Goal: Task Accomplishment & Management: Manage account settings

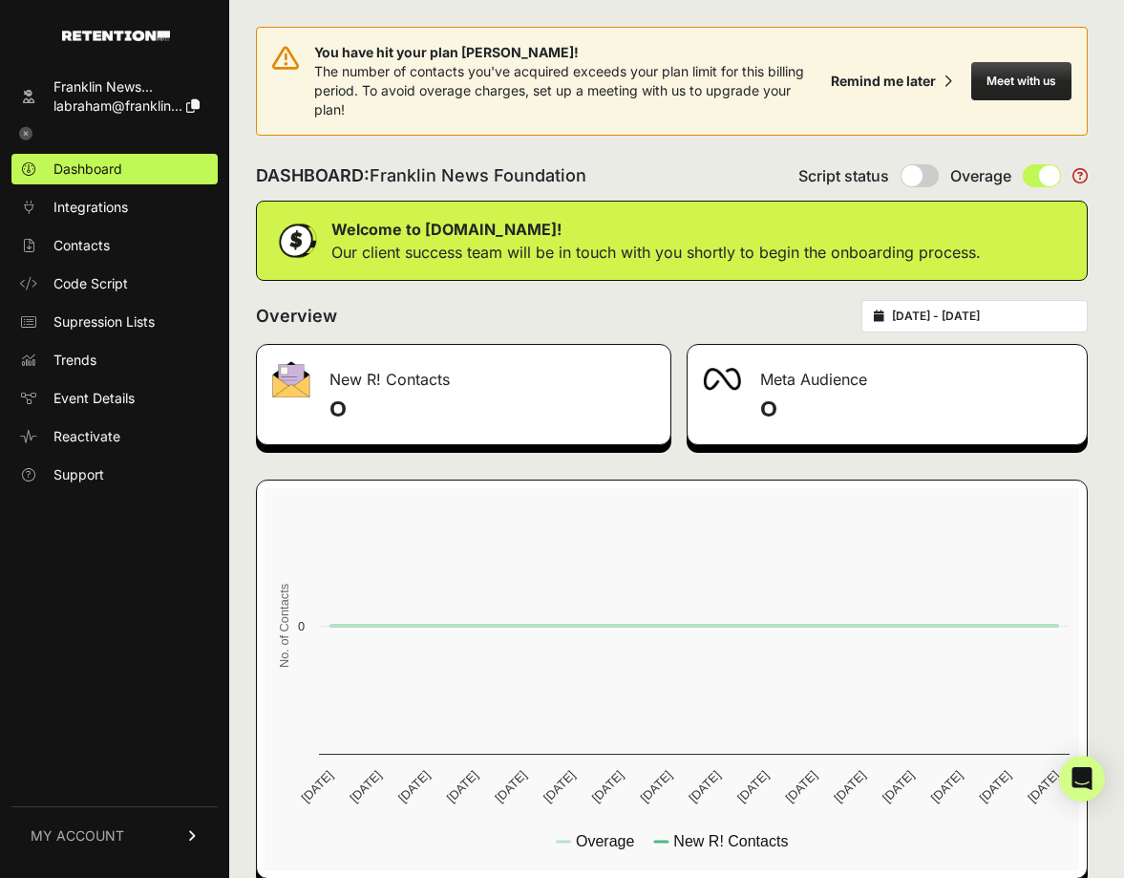
scroll to position [28, 0]
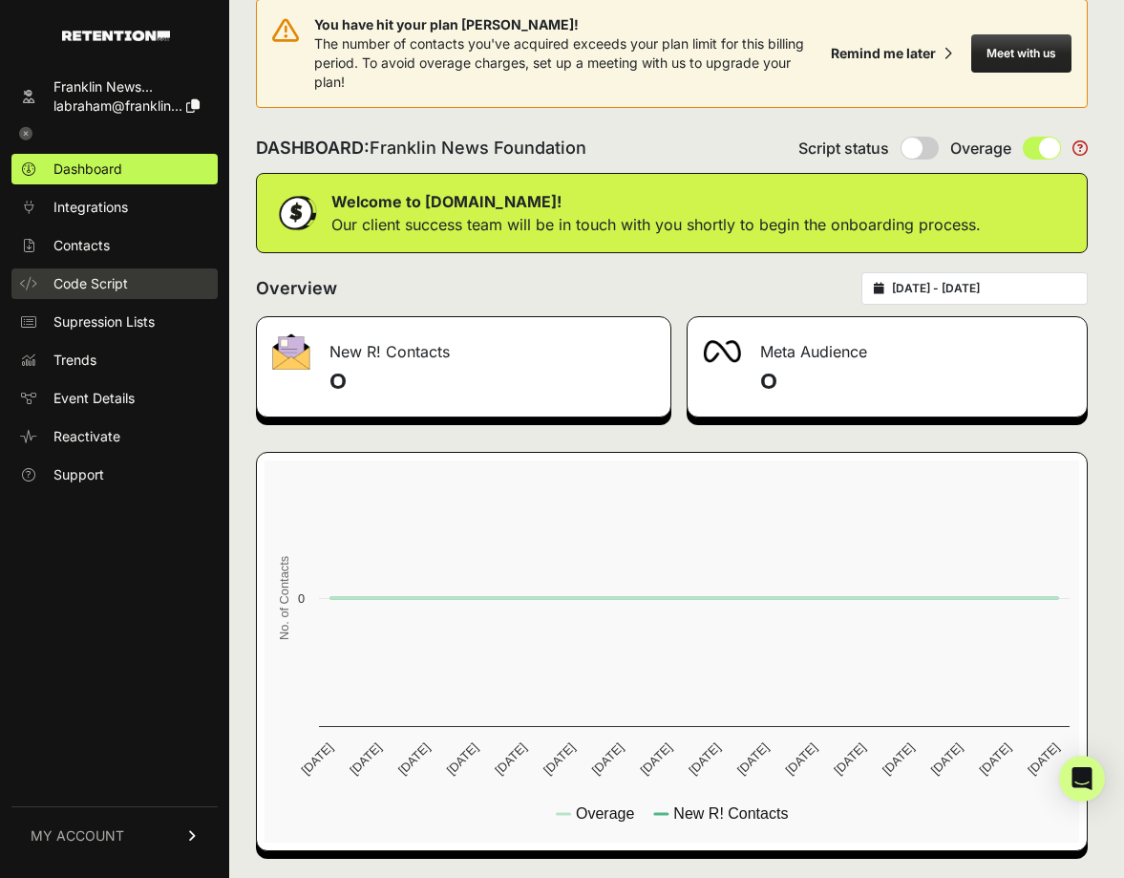
click at [115, 285] on span "Code Script" at bounding box center [90, 283] width 75 height 19
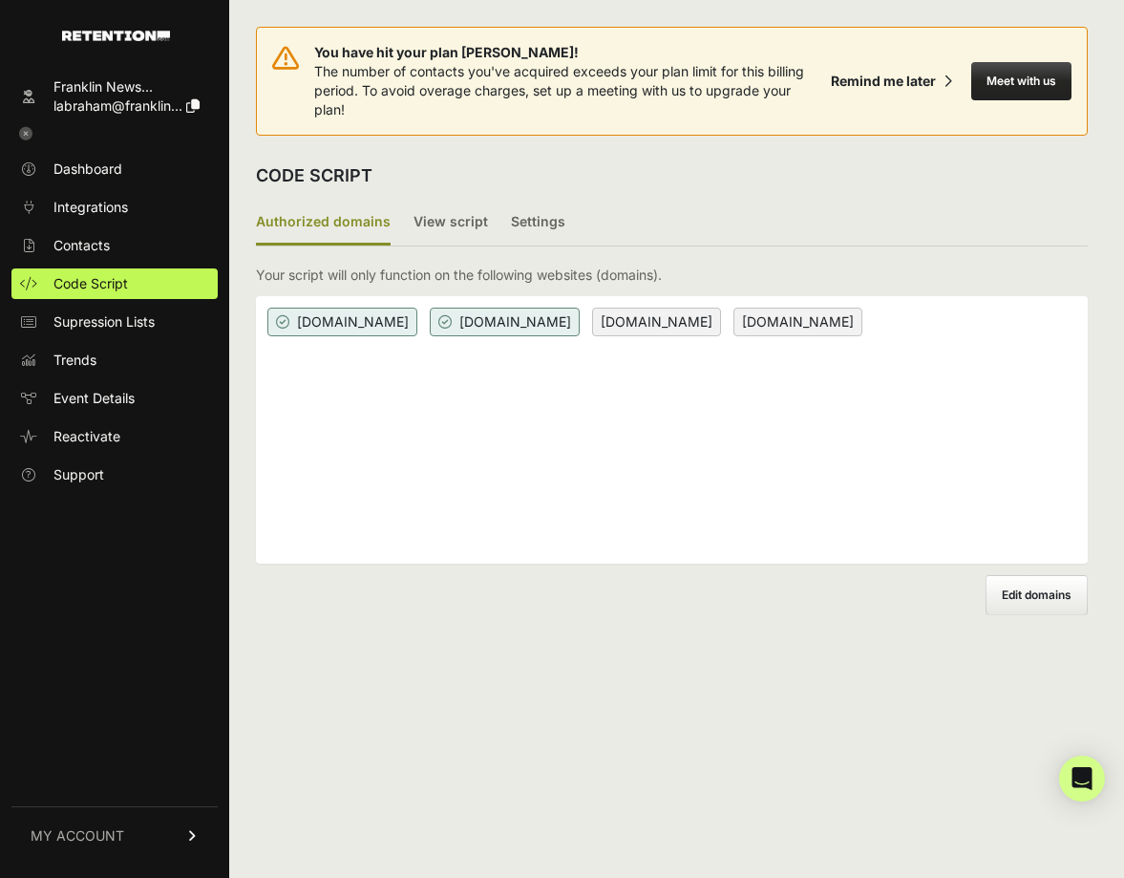
click at [124, 267] on ul "Dashboard Integrations Contacts Code Script Supression Lists Trends Event Detai…" at bounding box center [114, 322] width 206 height 336
click at [123, 237] on link "Contacts" at bounding box center [114, 245] width 206 height 31
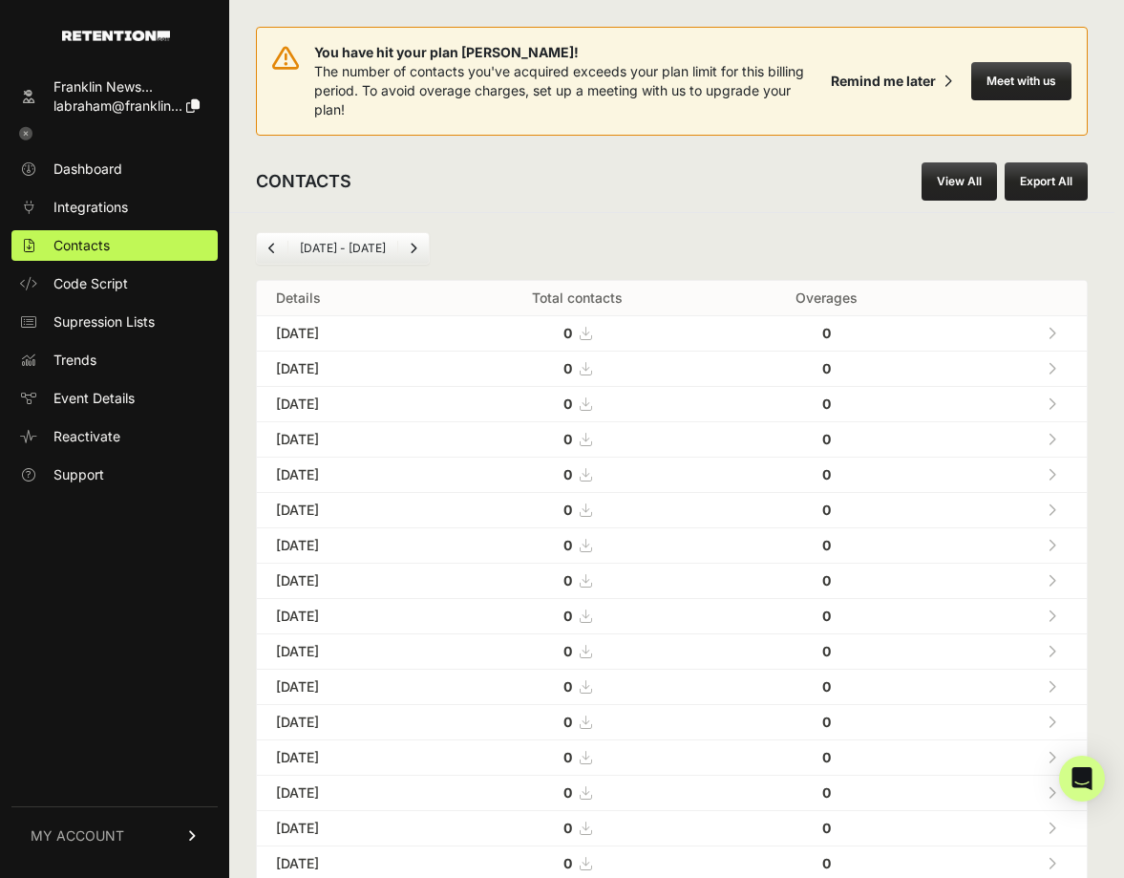
click at [973, 180] on link "View All" at bounding box center [959, 181] width 75 height 38
click at [417, 243] on icon "Next" at bounding box center [414, 248] width 8 height 11
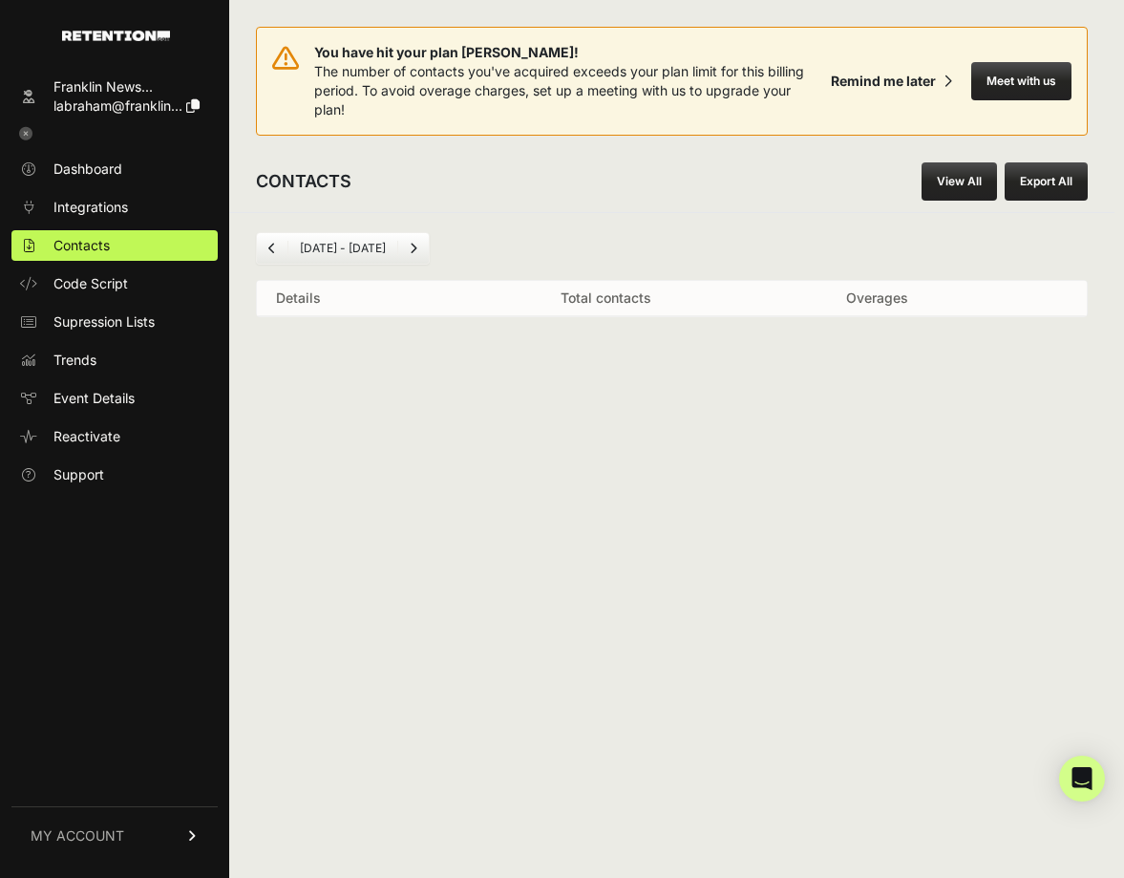
click at [417, 243] on icon "Next" at bounding box center [414, 248] width 8 height 11
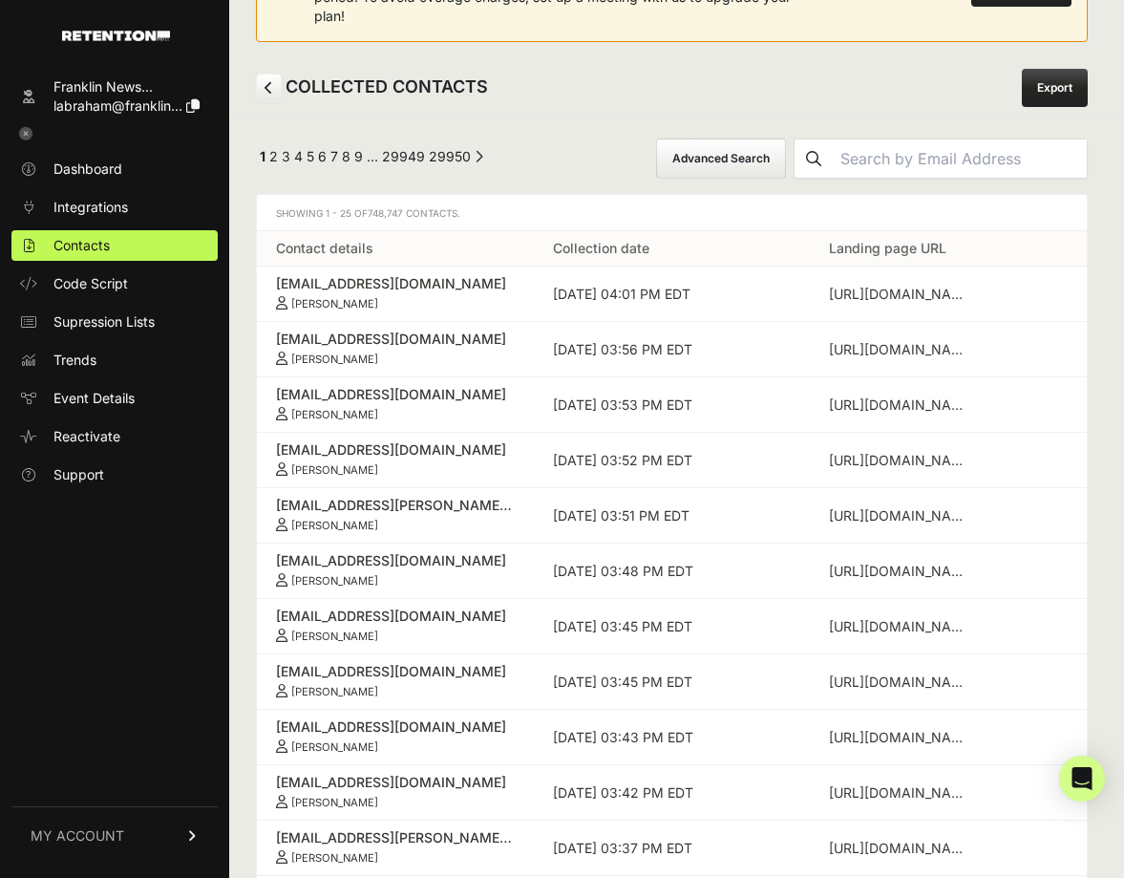
scroll to position [132, 0]
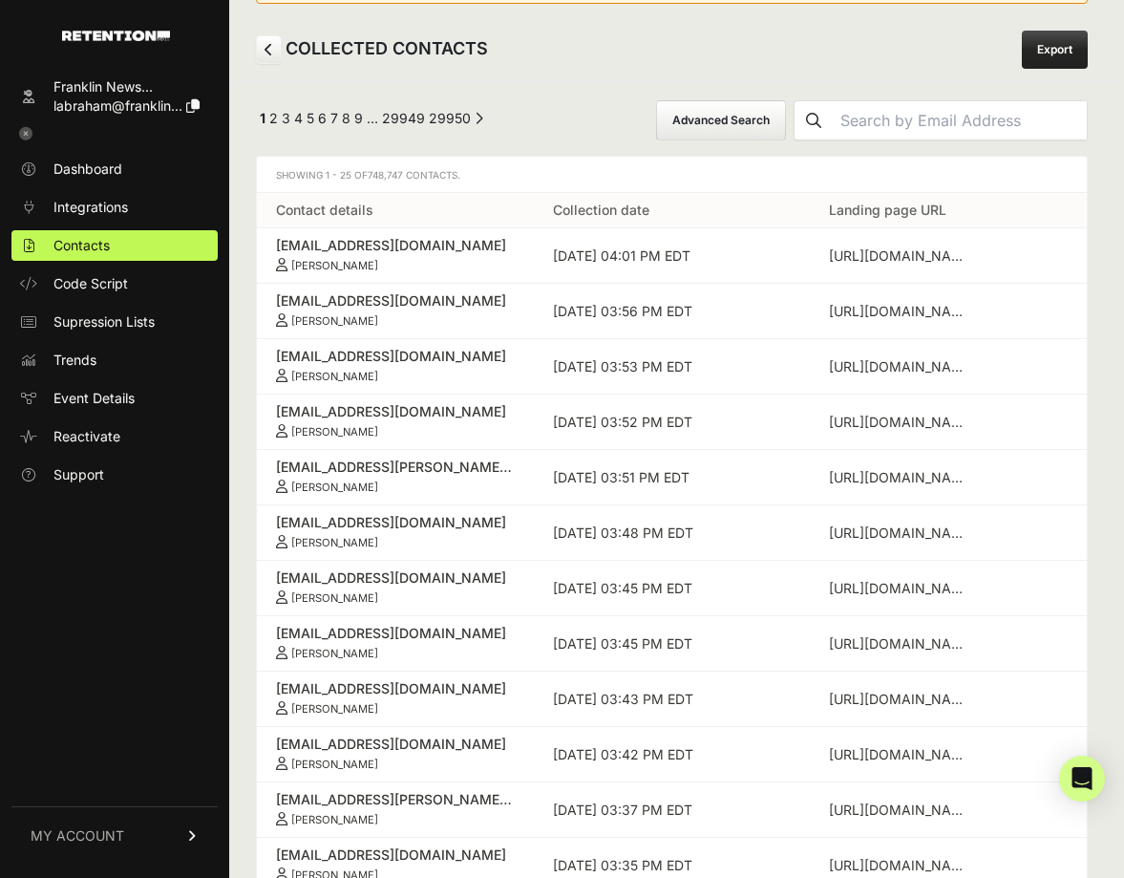
click at [126, 835] on link "MY ACCOUNT" at bounding box center [114, 835] width 206 height 58
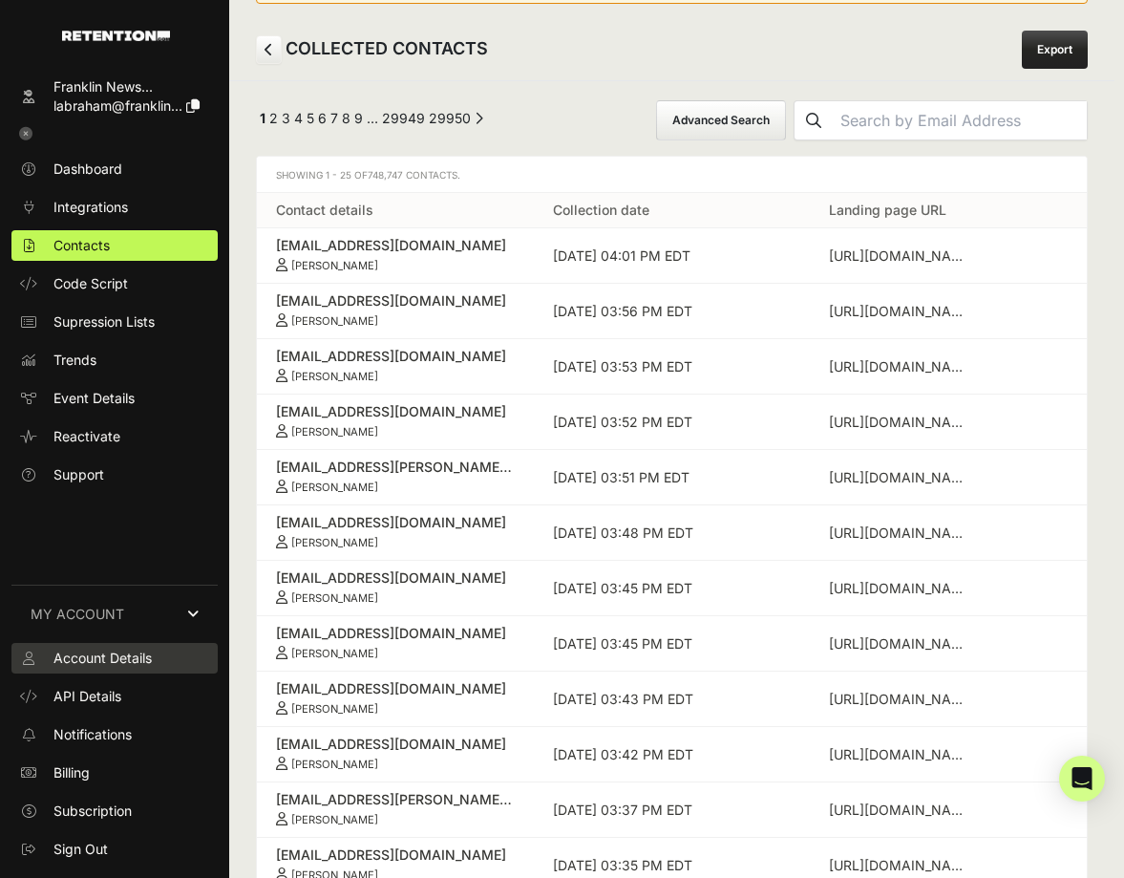
click at [108, 667] on span "Account Details" at bounding box center [102, 658] width 98 height 19
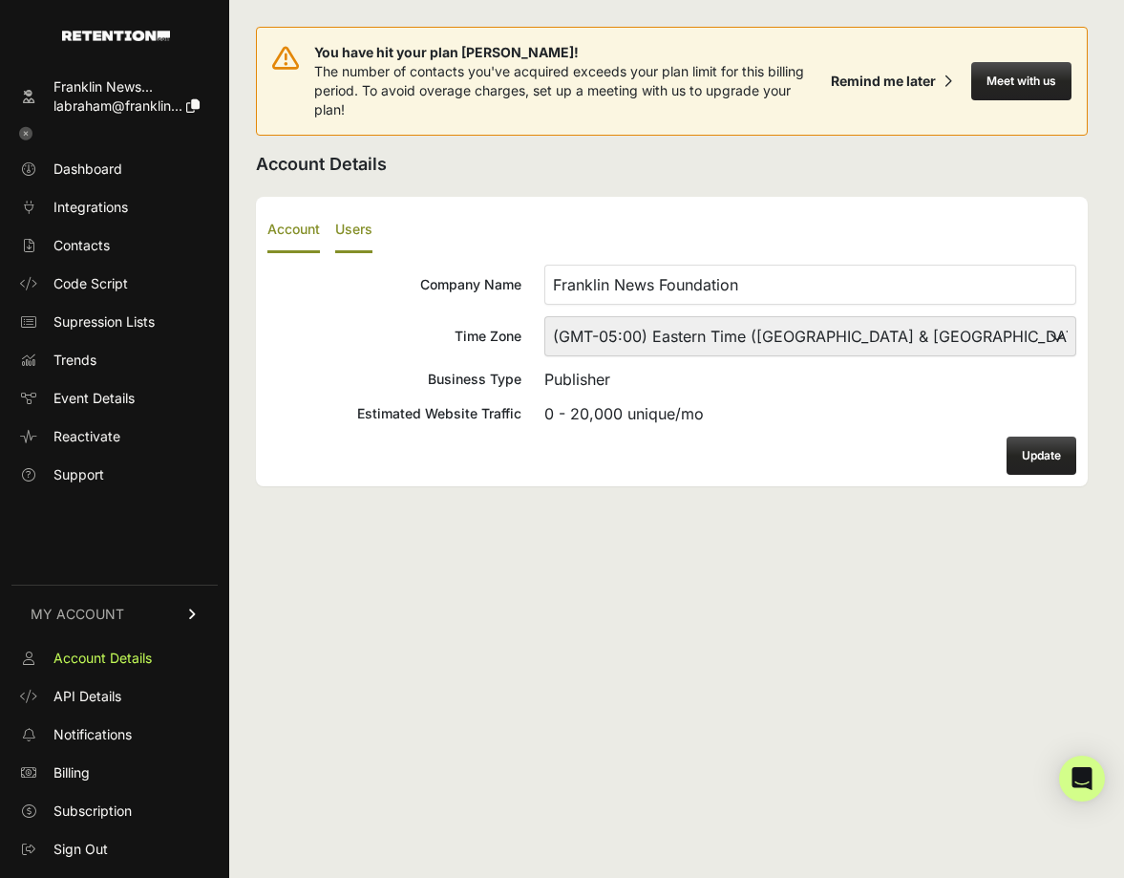
click at [355, 233] on label "Users" at bounding box center [353, 230] width 37 height 45
click at [0, 0] on input "Users" at bounding box center [0, 0] width 0 height 0
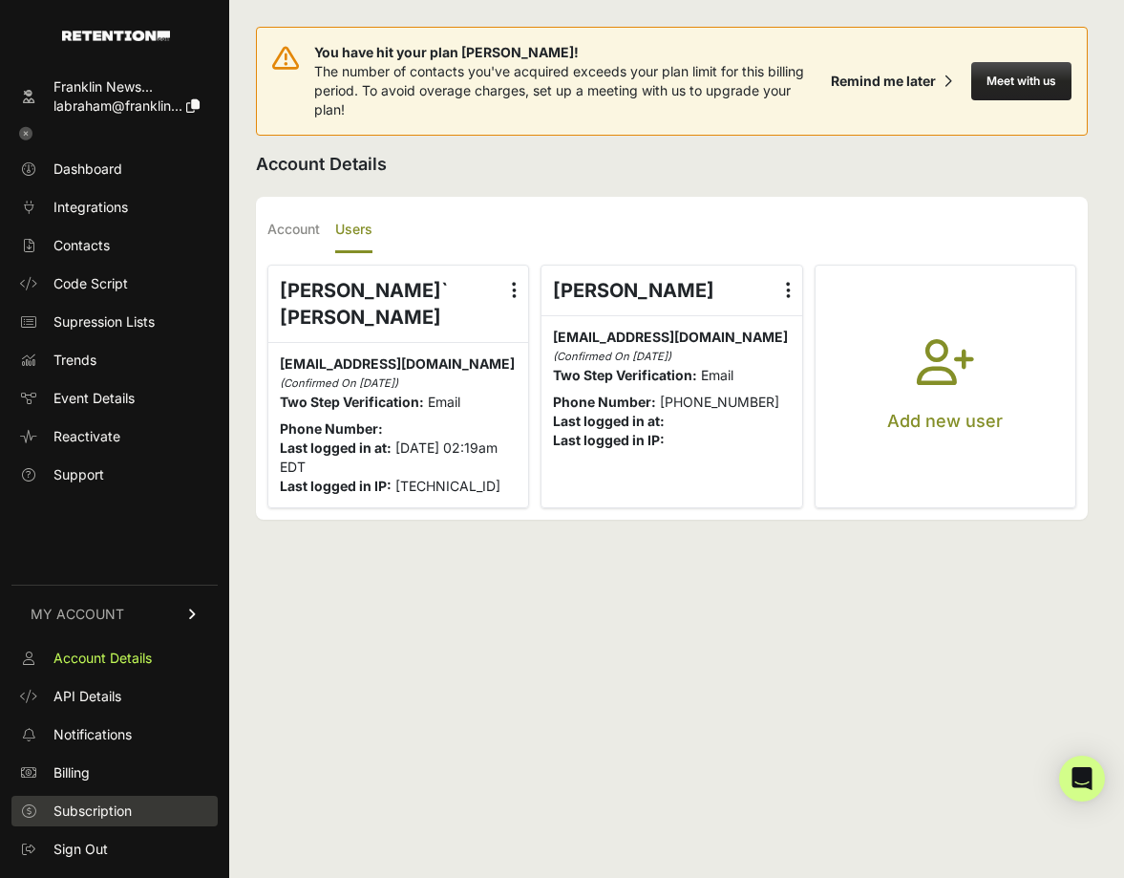
click at [121, 813] on span "Subscription" at bounding box center [92, 811] width 78 height 19
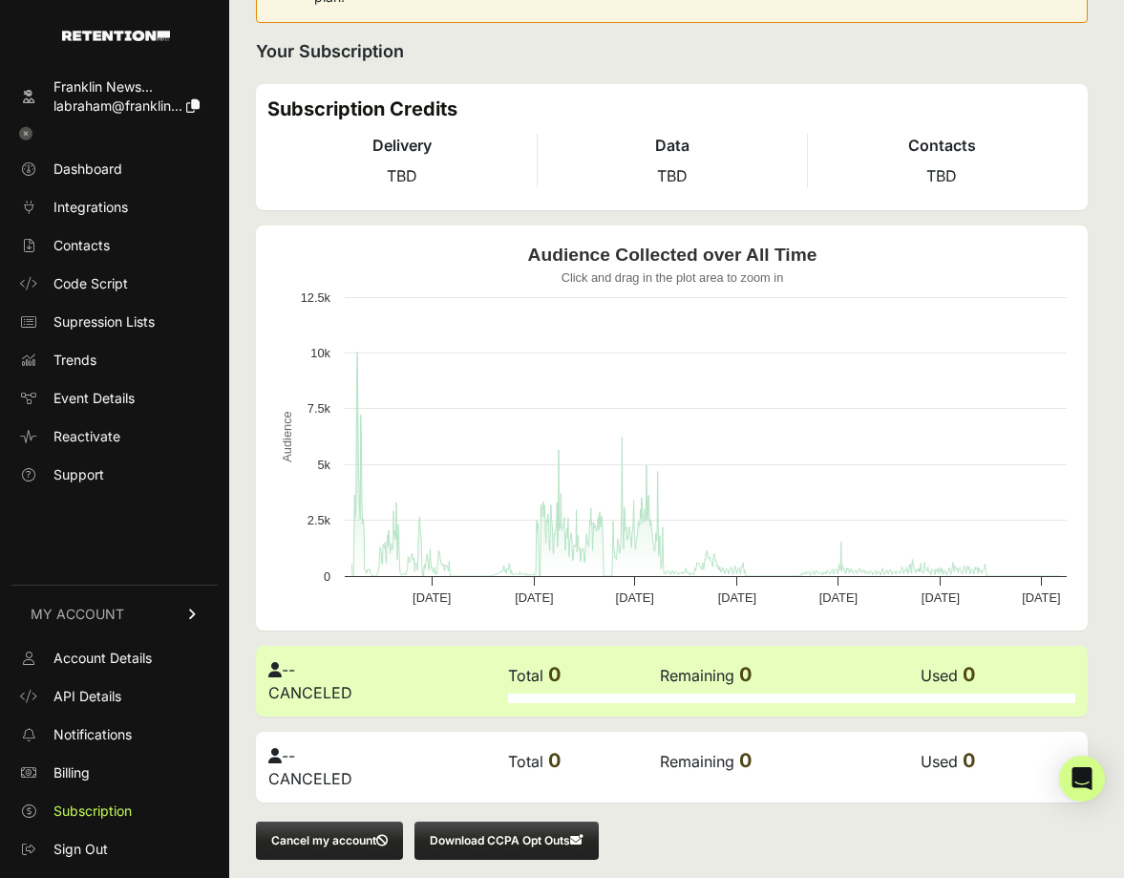
scroll to position [129, 0]
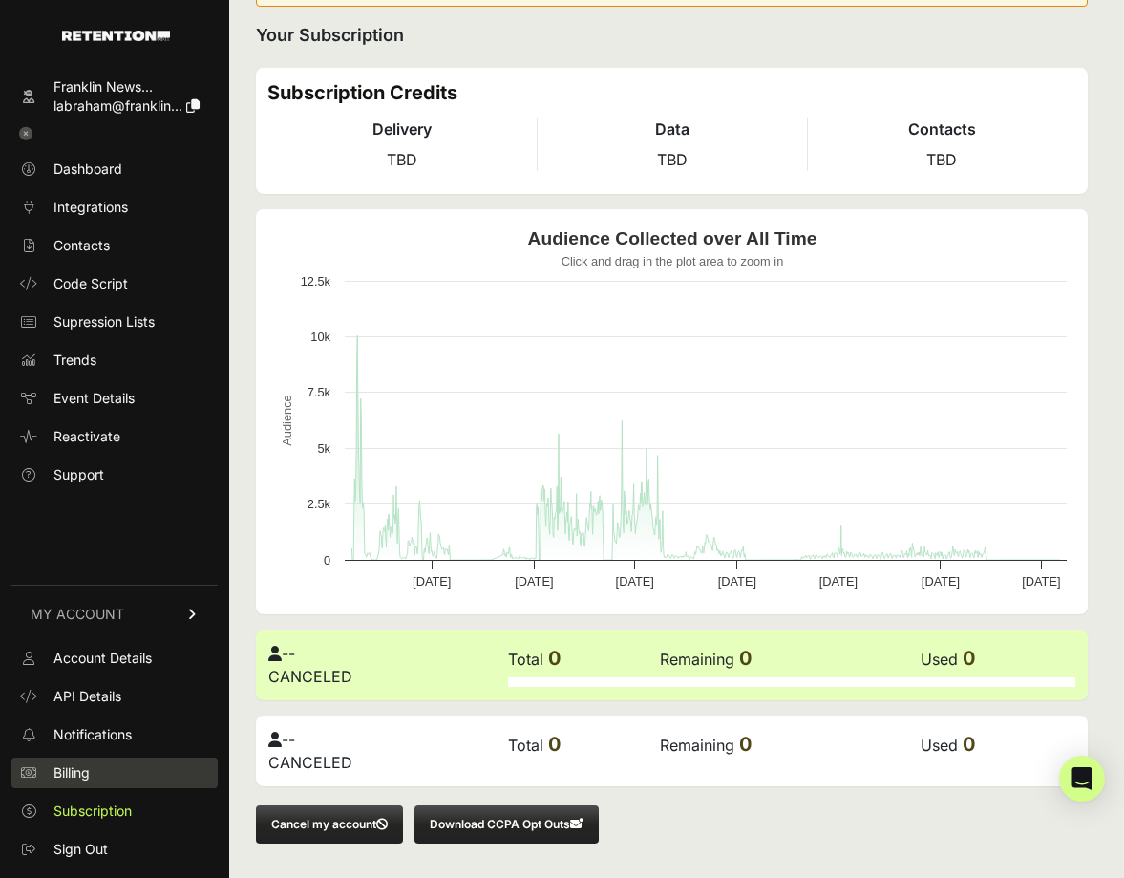
click at [99, 775] on link "Billing" at bounding box center [114, 773] width 206 height 31
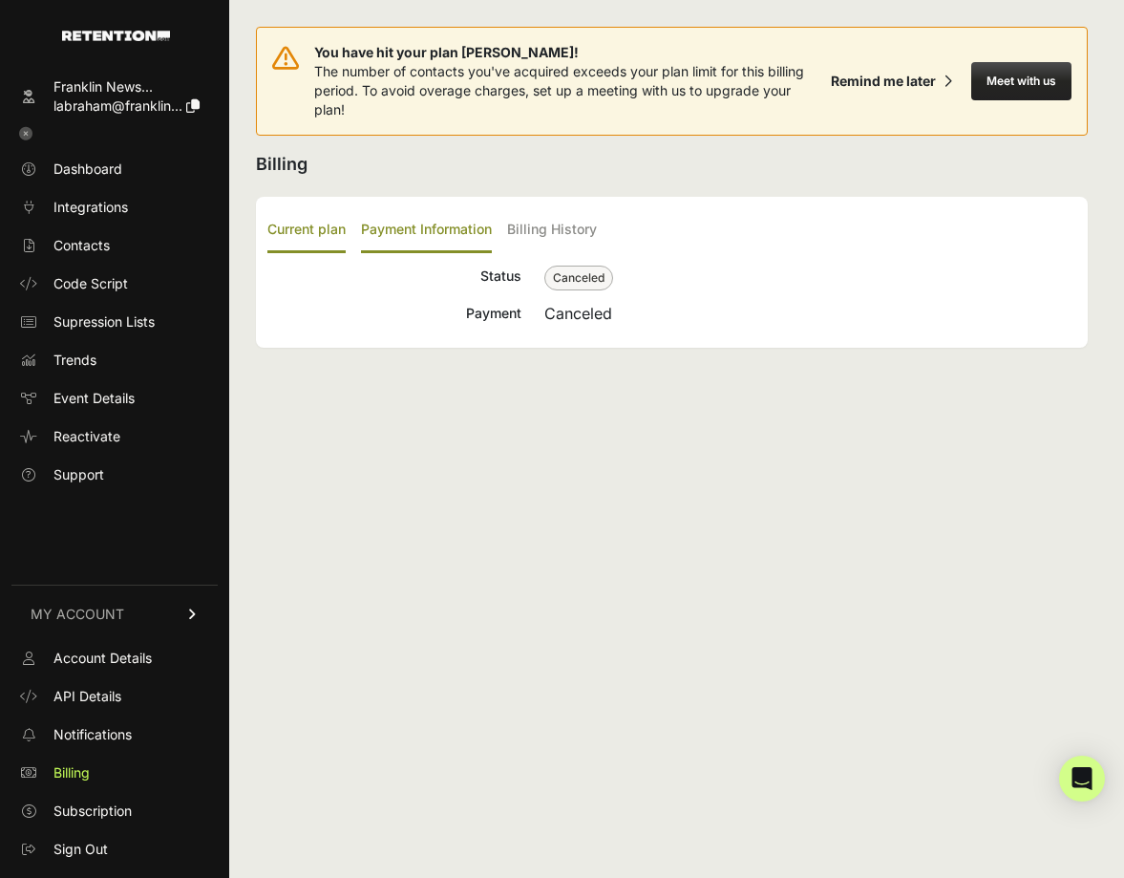
click at [446, 220] on label "Payment Information" at bounding box center [426, 230] width 131 height 45
click at [0, 0] on input "Payment Information" at bounding box center [0, 0] width 0 height 0
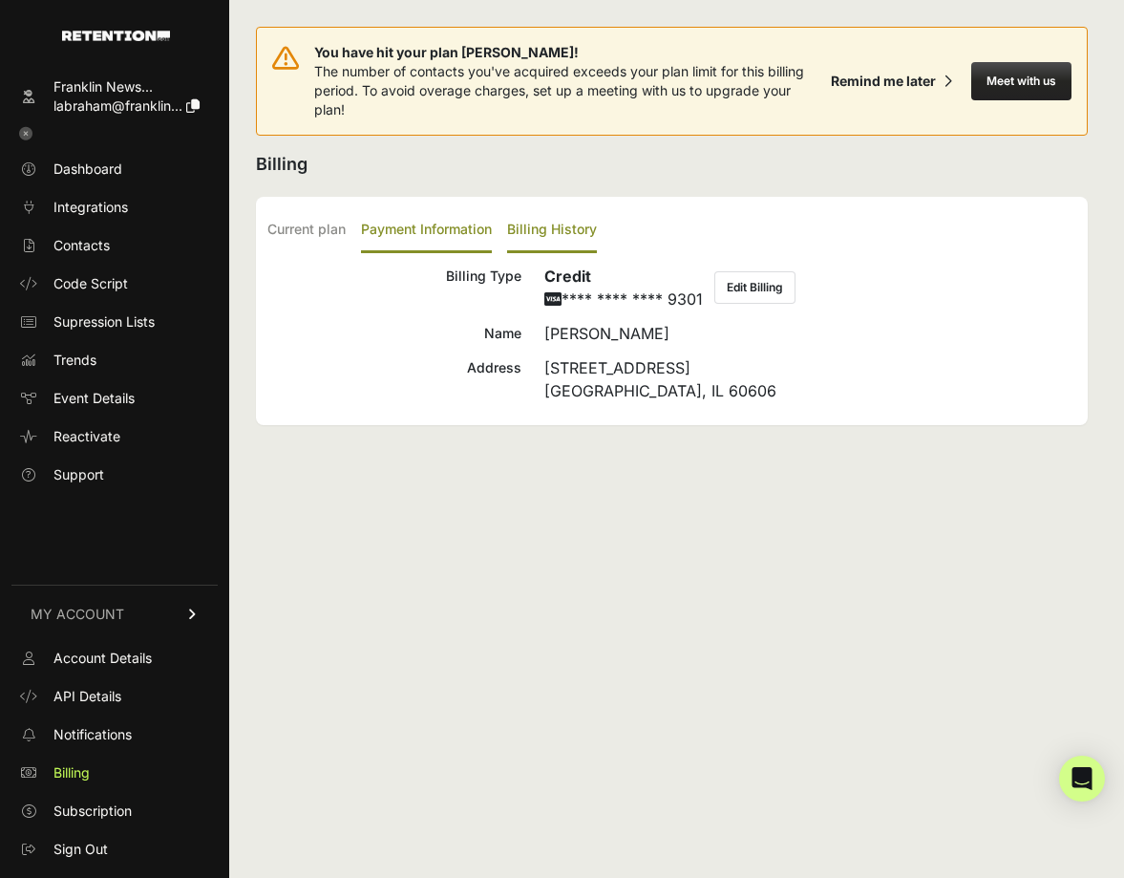
click at [533, 223] on label "Billing History" at bounding box center [552, 230] width 90 height 45
click at [0, 0] on input "Billing History" at bounding box center [0, 0] width 0 height 0
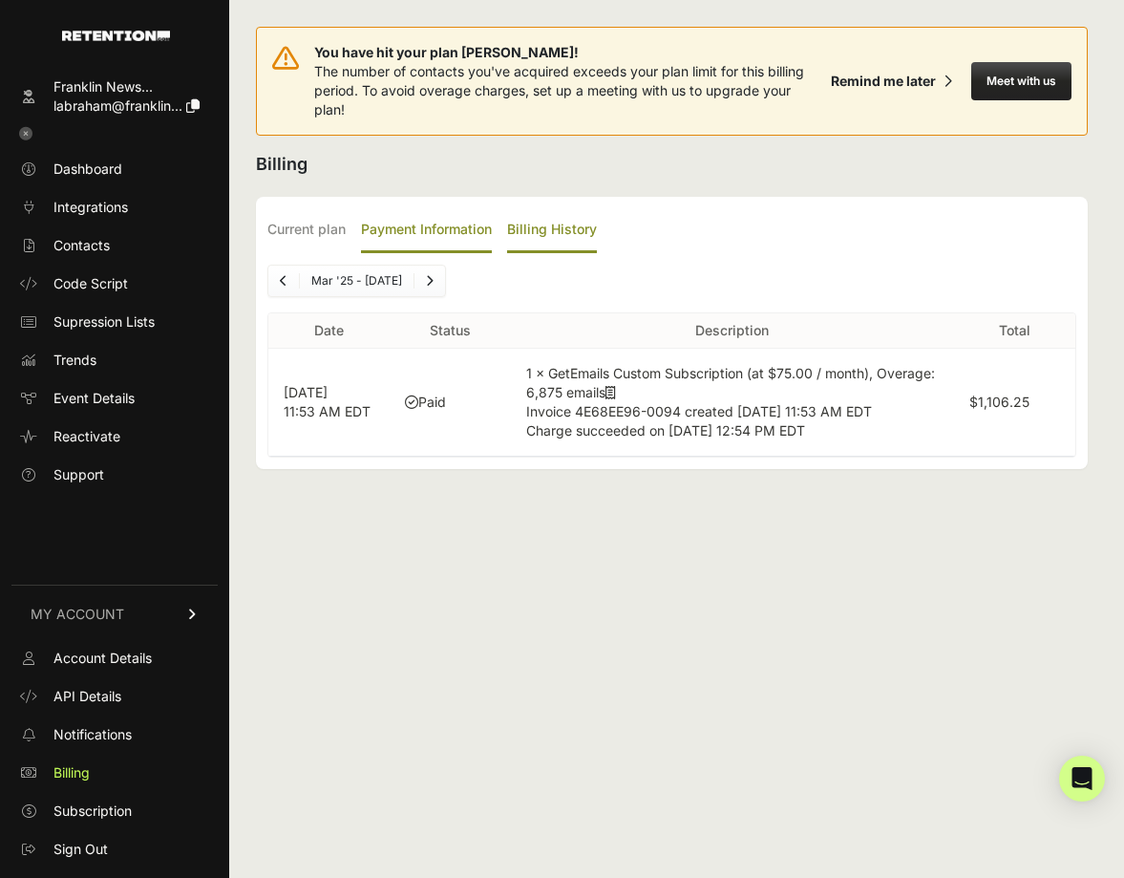
click at [468, 227] on label "Payment Information" at bounding box center [426, 230] width 131 height 45
click at [0, 0] on input "Payment Information" at bounding box center [0, 0] width 0 height 0
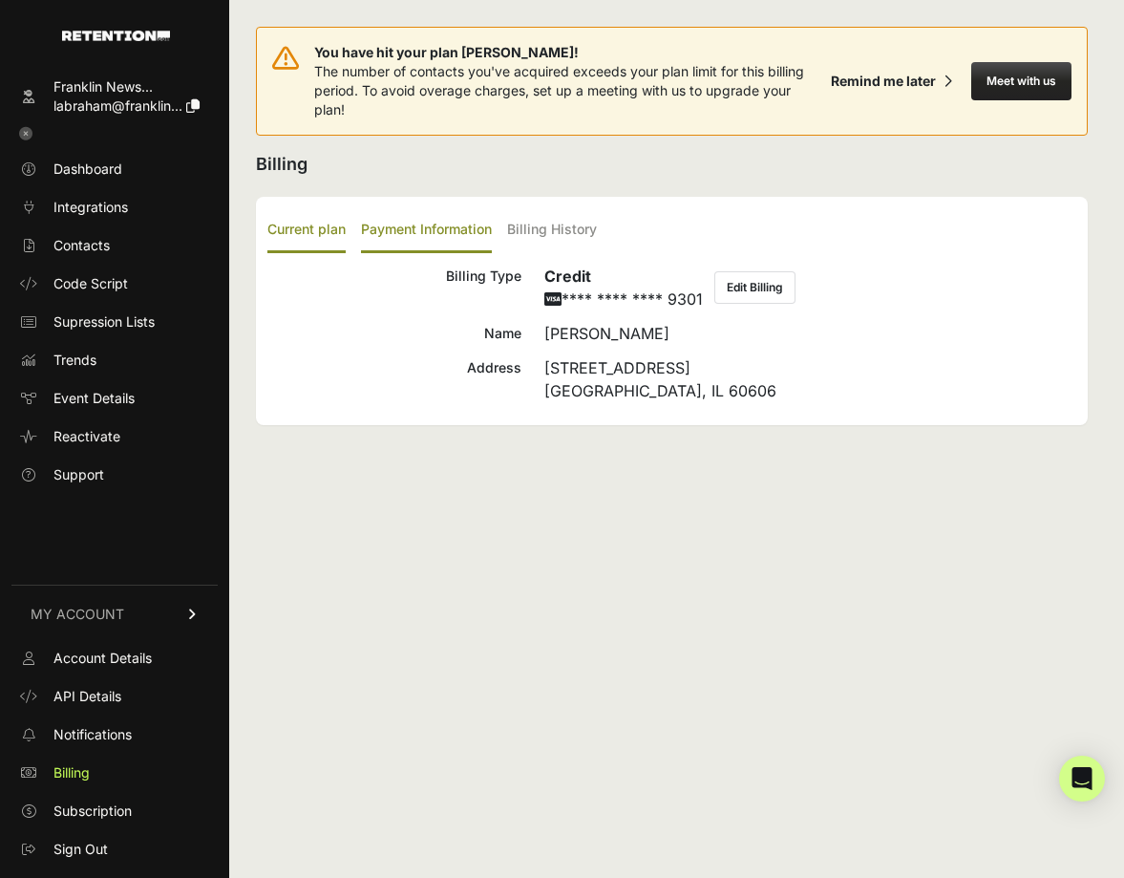
click at [321, 226] on label "Current plan" at bounding box center [306, 230] width 78 height 45
click at [0, 0] on input "Current plan" at bounding box center [0, 0] width 0 height 0
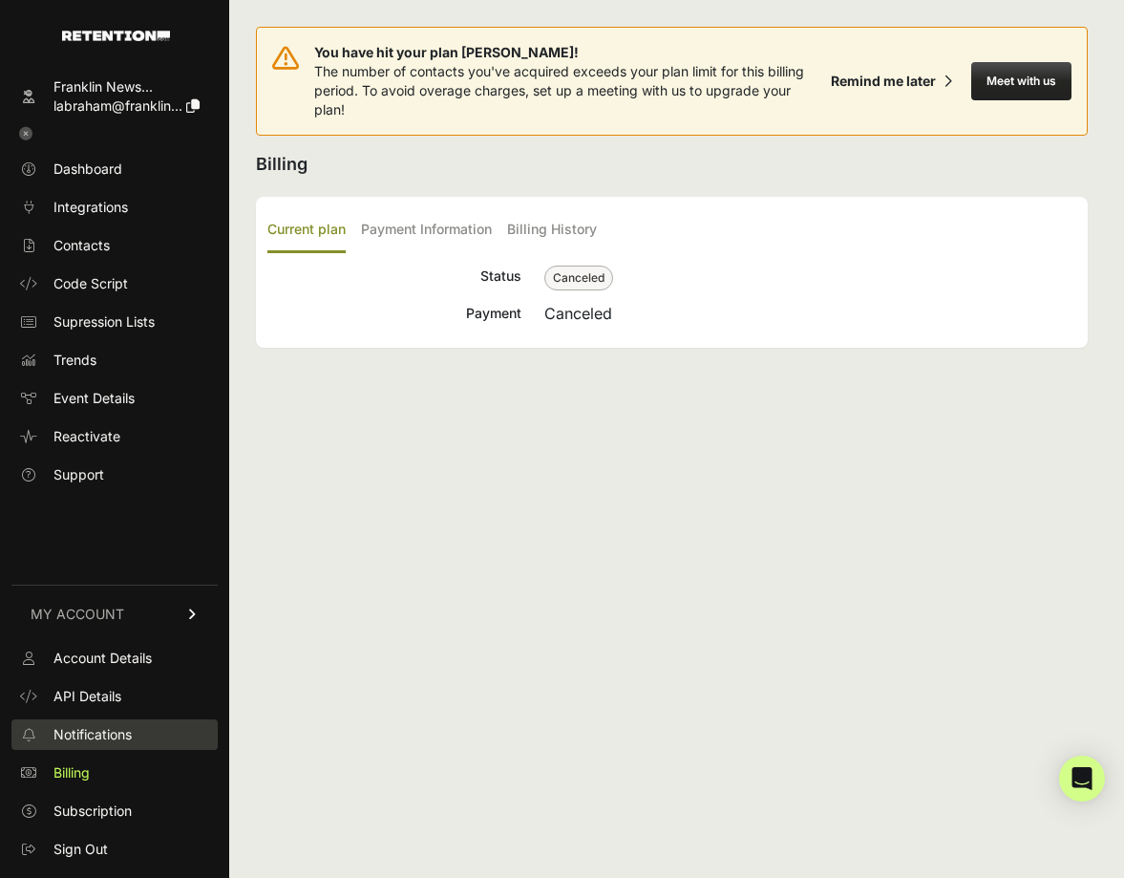
click at [131, 724] on link "Notifications" at bounding box center [114, 734] width 206 height 31
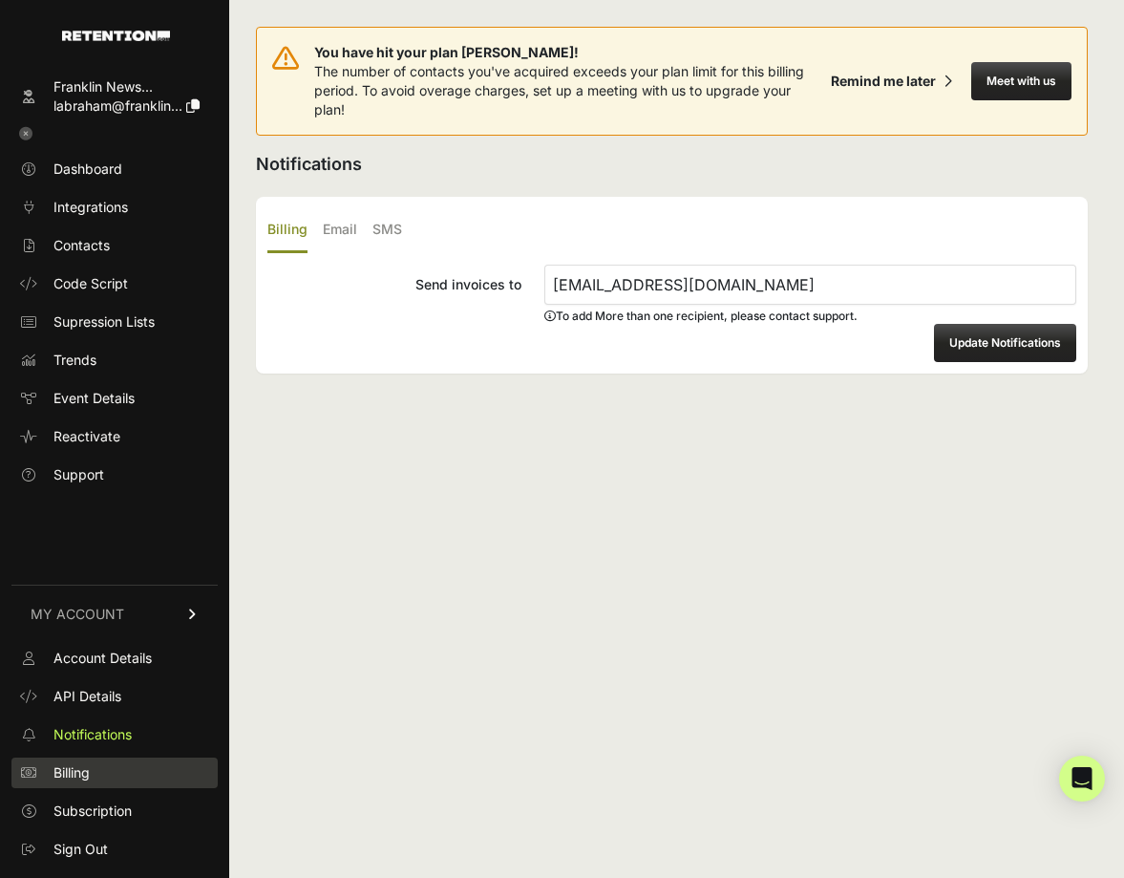
click at [130, 759] on link "Billing" at bounding box center [114, 773] width 206 height 31
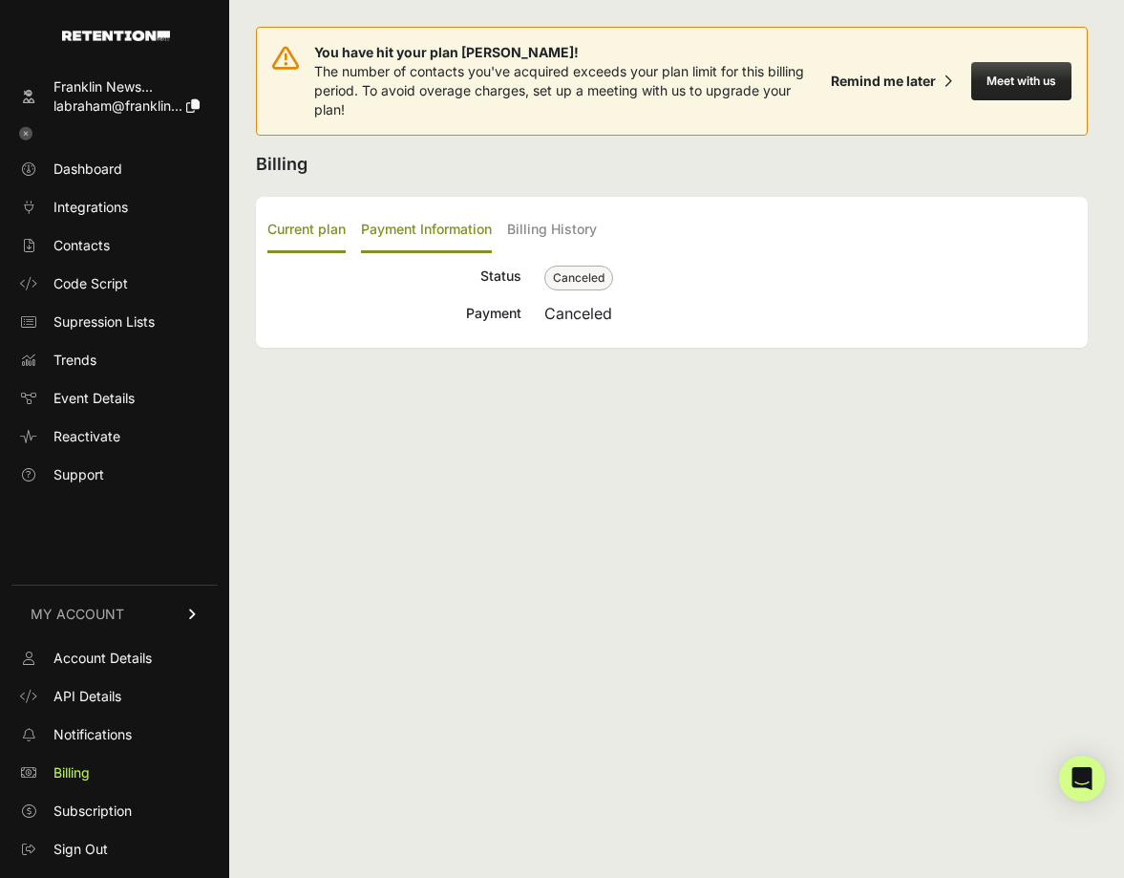
click at [377, 230] on label "Payment Information" at bounding box center [426, 230] width 131 height 45
click at [0, 0] on input "Payment Information" at bounding box center [0, 0] width 0 height 0
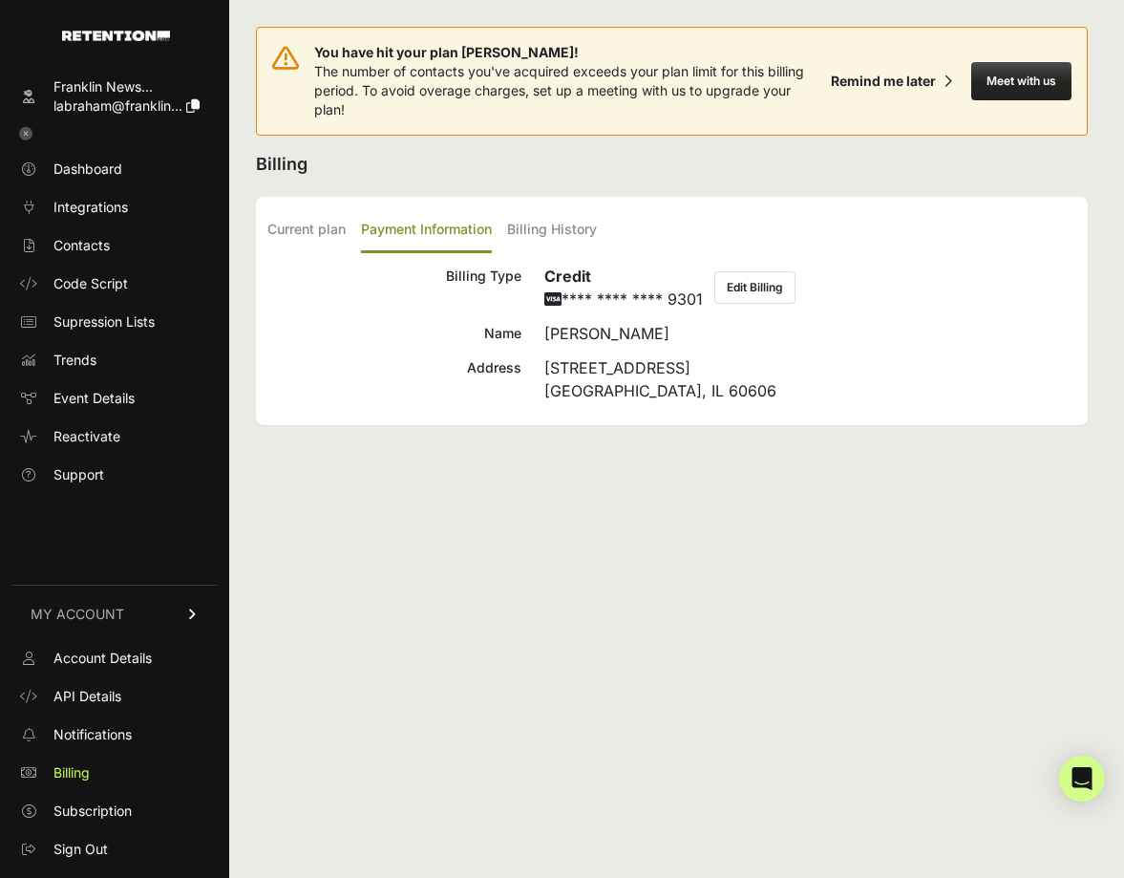
click at [758, 277] on button "Edit Billing" at bounding box center [755, 287] width 81 height 32
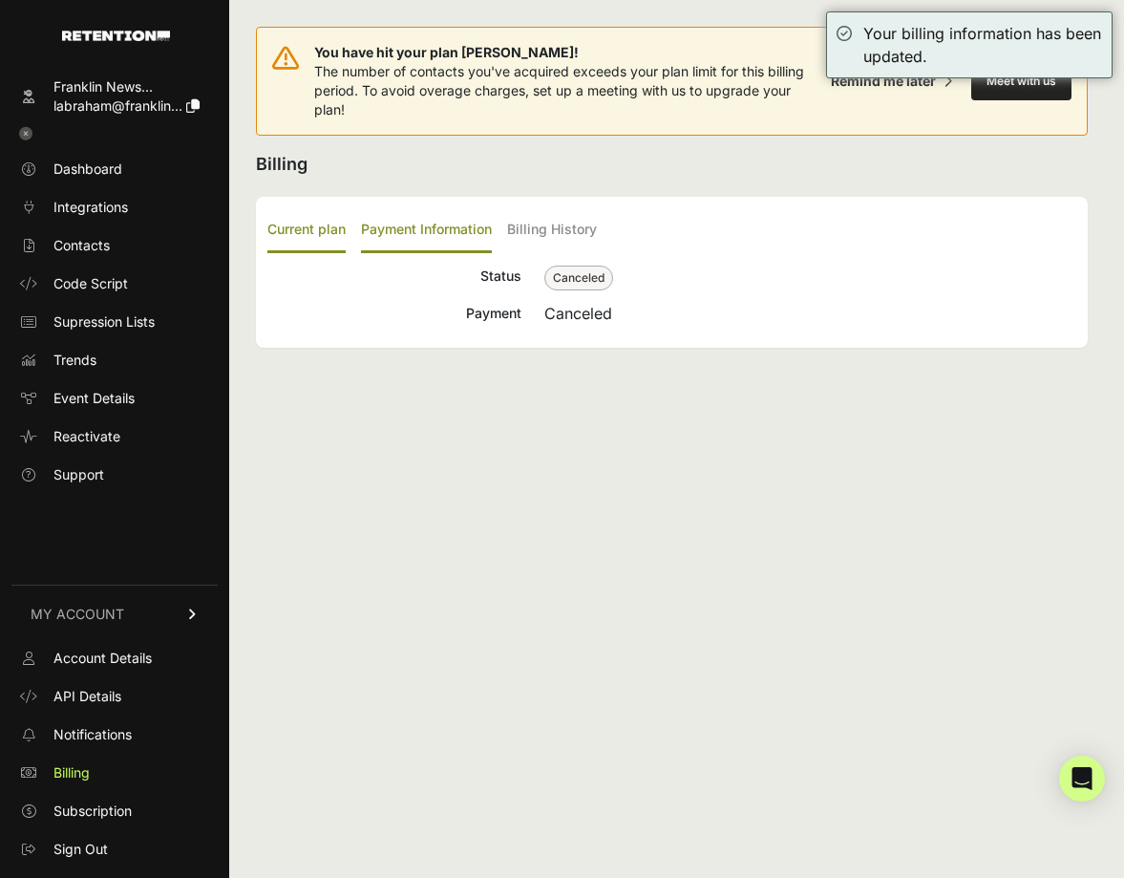
click at [427, 231] on label "Payment Information" at bounding box center [426, 230] width 131 height 45
click at [0, 0] on input "Payment Information" at bounding box center [0, 0] width 0 height 0
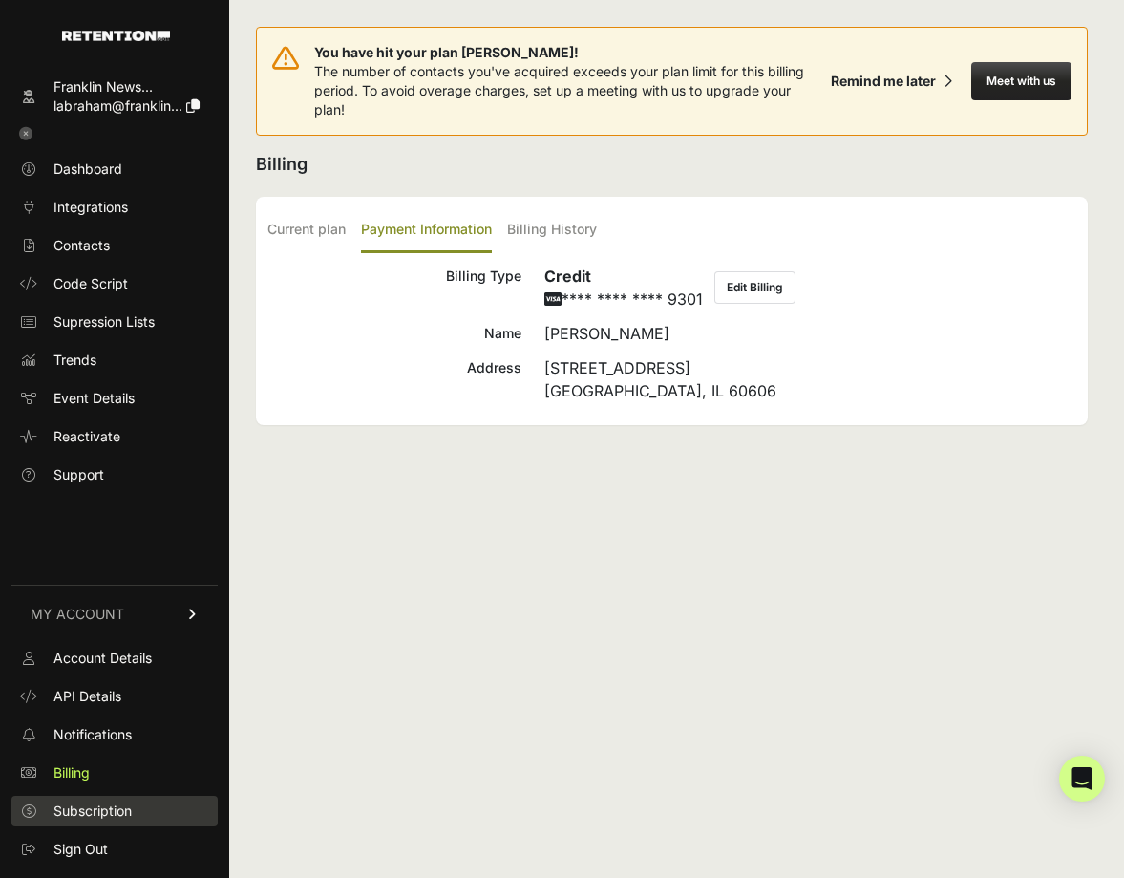
click at [125, 816] on span "Subscription" at bounding box center [92, 811] width 78 height 19
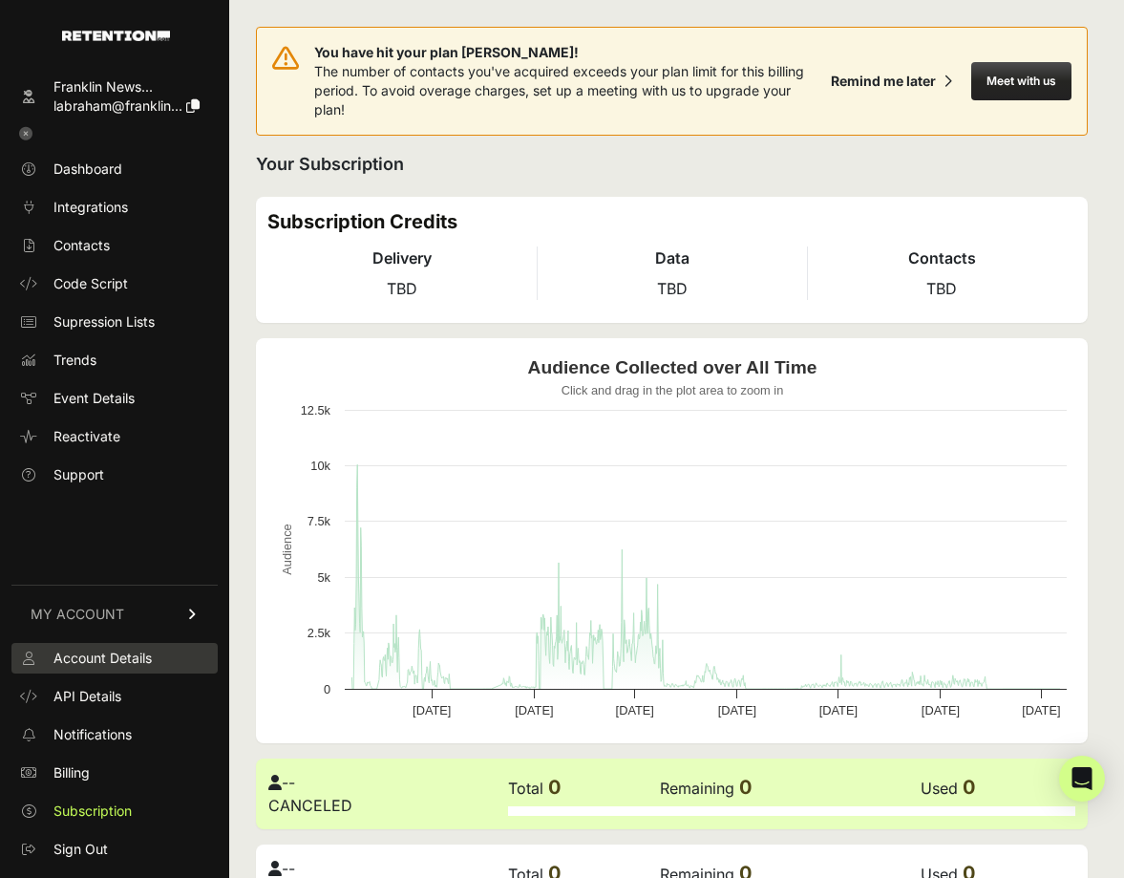
click at [128, 672] on link "Account Details" at bounding box center [114, 658] width 206 height 31
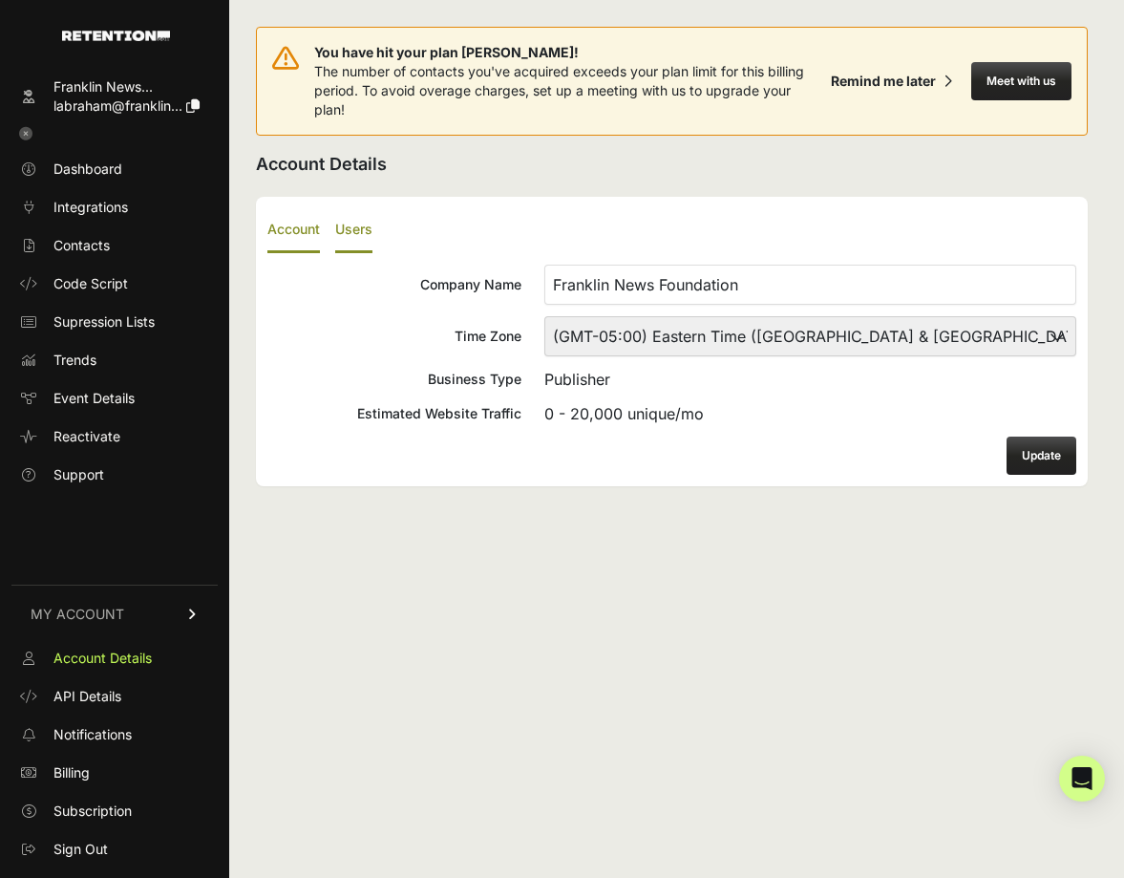
click at [350, 223] on label "Users" at bounding box center [353, 230] width 37 height 45
click at [0, 0] on input "Users" at bounding box center [0, 0] width 0 height 0
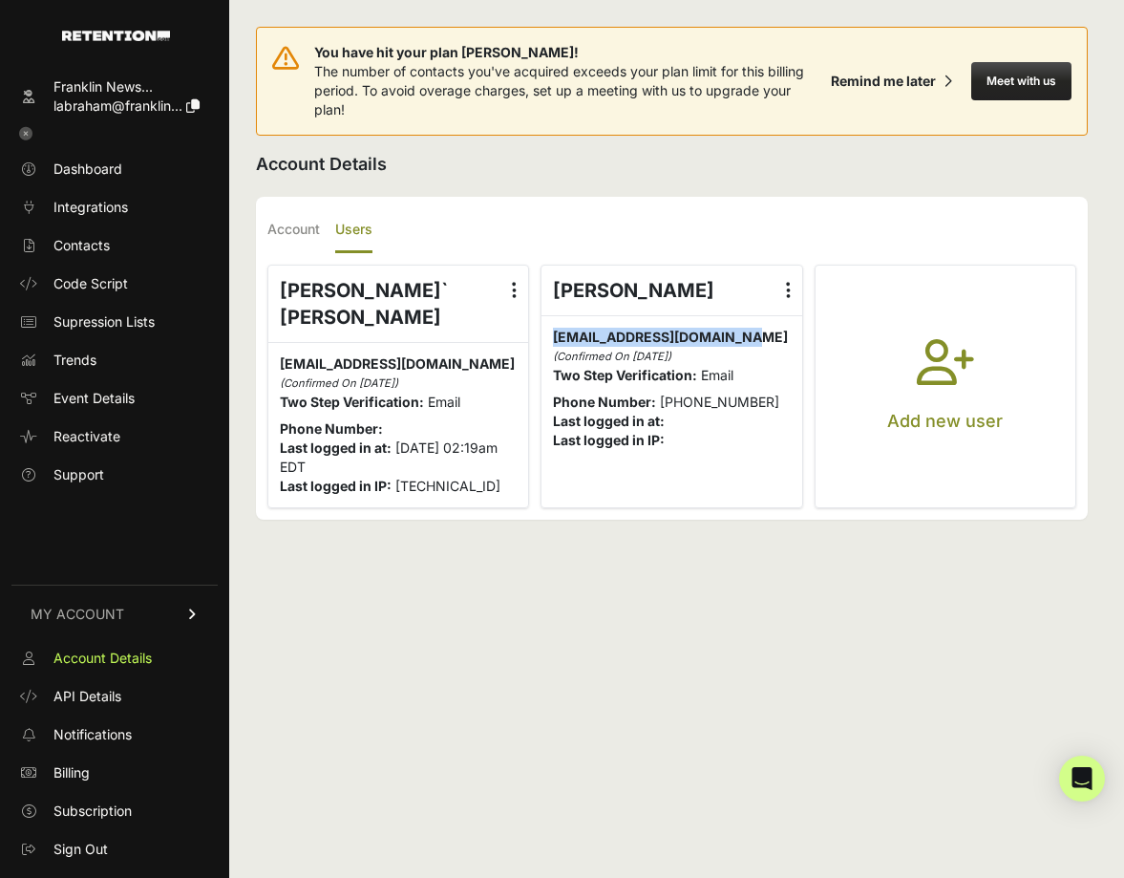
drag, startPoint x: 553, startPoint y: 341, endPoint x: 756, endPoint y: 338, distance: 202.5
click at [756, 338] on p "[EMAIL_ADDRESS][DOMAIN_NAME] [EMAIL_ADDRESS][DOMAIN_NAME] (Confirmed On [DATE])" at bounding box center [671, 347] width 237 height 38
copy span "[EMAIL_ADDRESS][DOMAIN_NAME]"
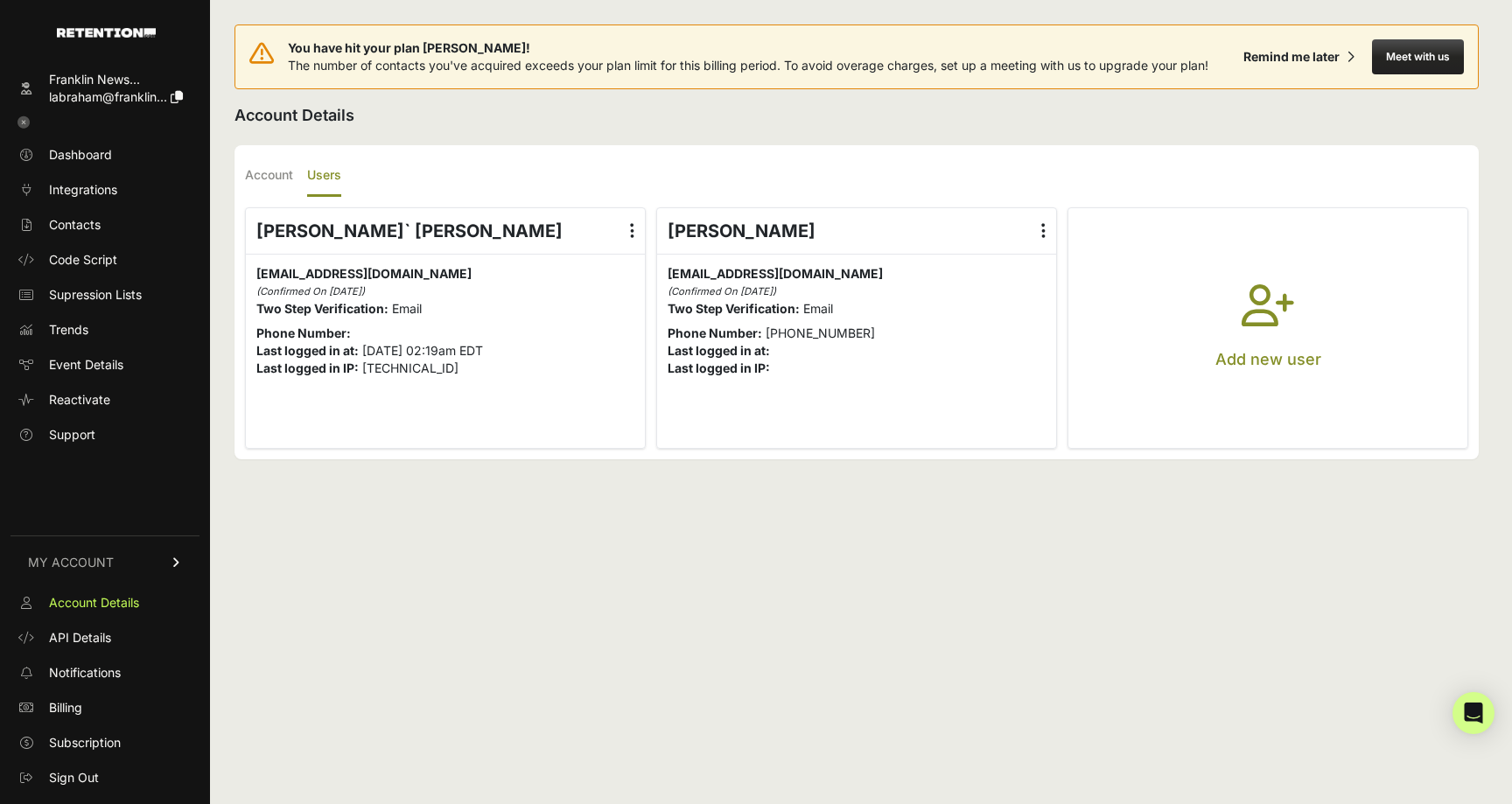
click at [696, 157] on ul "Account Users" at bounding box center [856, 176] width 1224 height 41
